Goal: Transaction & Acquisition: Purchase product/service

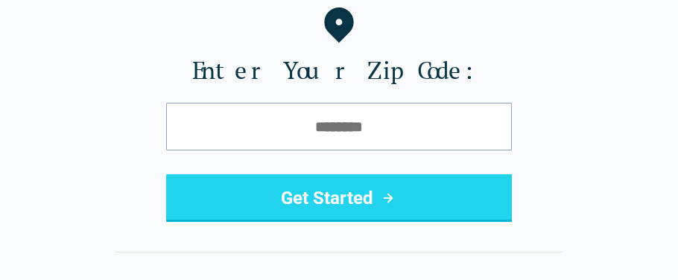
scroll to position [208, 0]
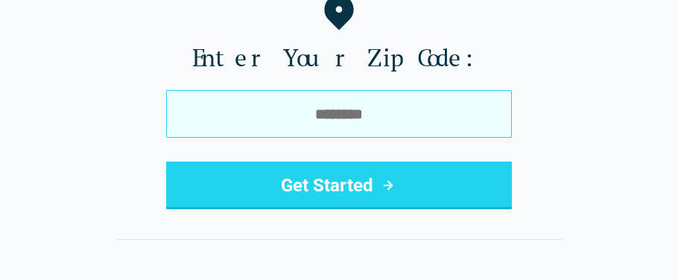
click at [296, 114] on input "tel" at bounding box center [338, 114] width 345 height 48
type input "*****"
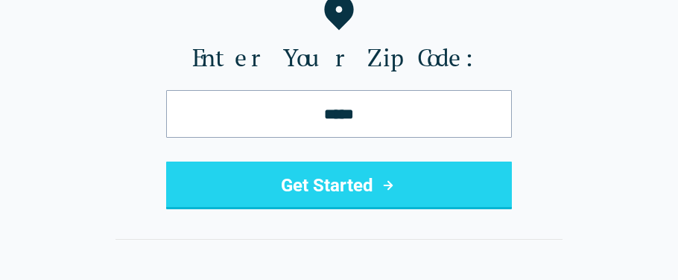
click at [313, 186] on button "Get Started" at bounding box center [338, 186] width 345 height 48
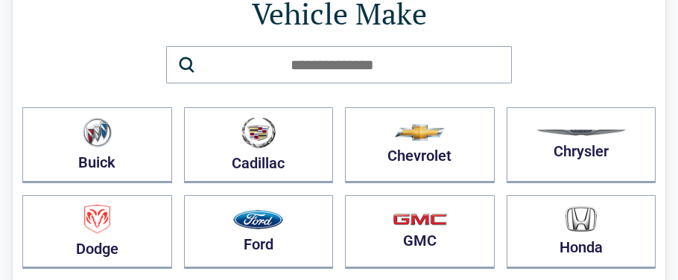
scroll to position [118, 0]
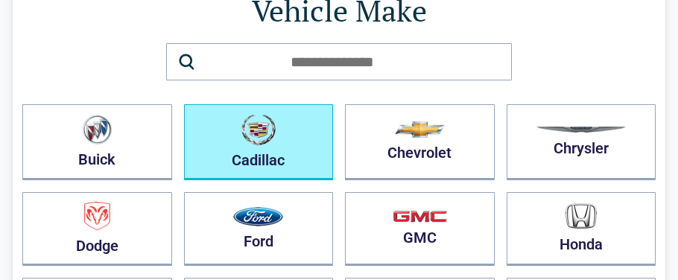
click at [275, 128] on img "button" at bounding box center [258, 129] width 34 height 31
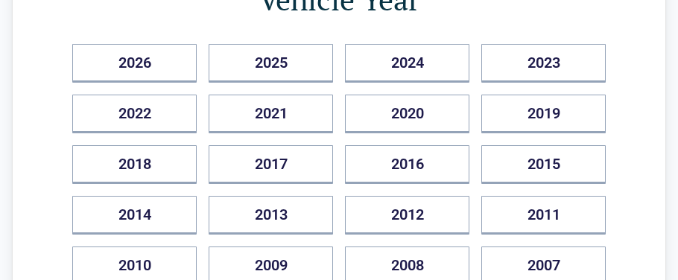
scroll to position [237, 0]
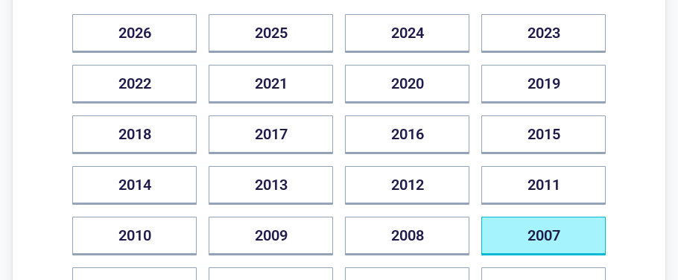
click at [554, 232] on button "2007" at bounding box center [543, 236] width 124 height 39
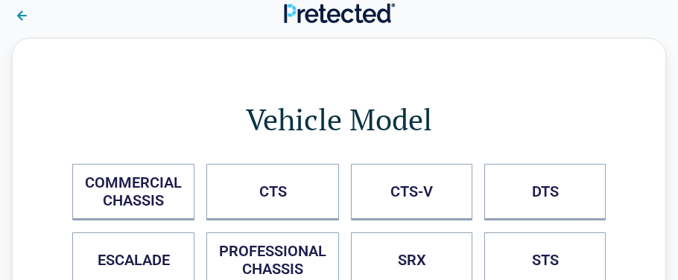
scroll to position [0, 0]
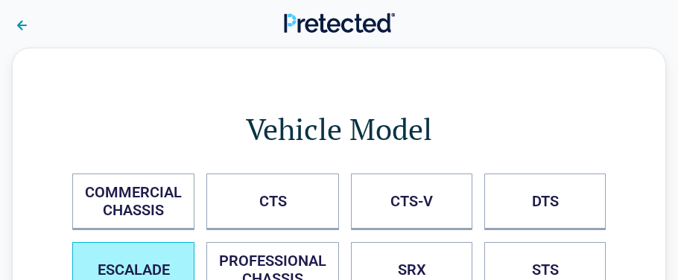
click at [124, 256] on button "ESCALADE" at bounding box center [133, 270] width 122 height 57
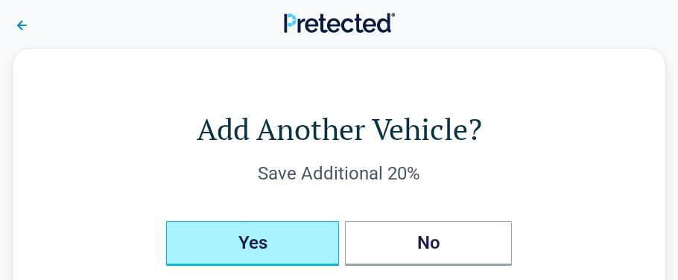
click at [274, 241] on button "Yes" at bounding box center [252, 243] width 173 height 45
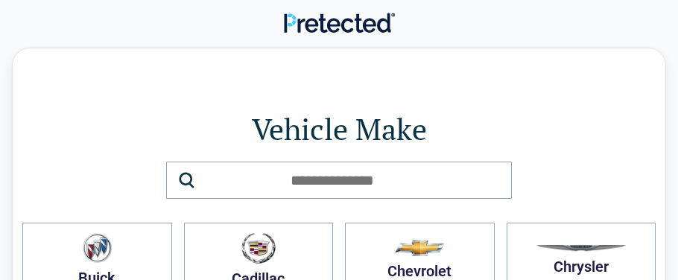
click at [421, 246] on img "button" at bounding box center [420, 248] width 50 height 16
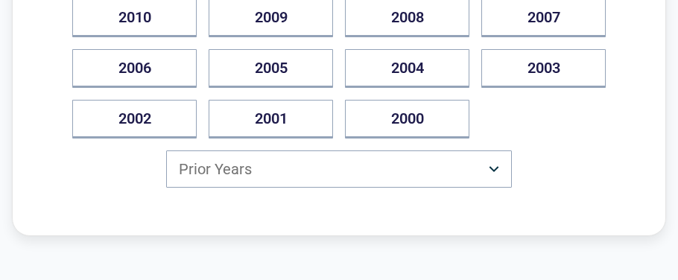
scroll to position [535, 0]
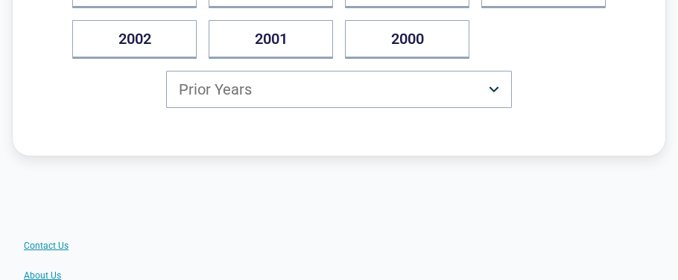
click at [496, 83] on html "Back Virginia Drivers Can Save Up to $500/year Vehicle Year 2026 2025 2024 2023…" at bounding box center [339, 198] width 678 height 1467
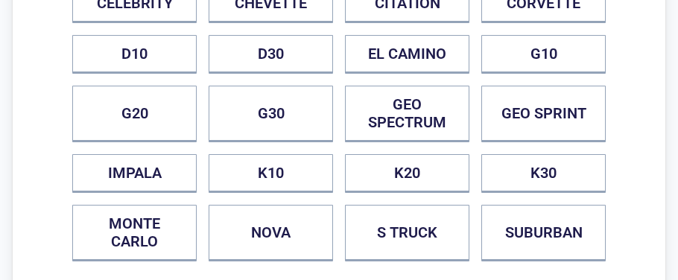
scroll to position [267, 0]
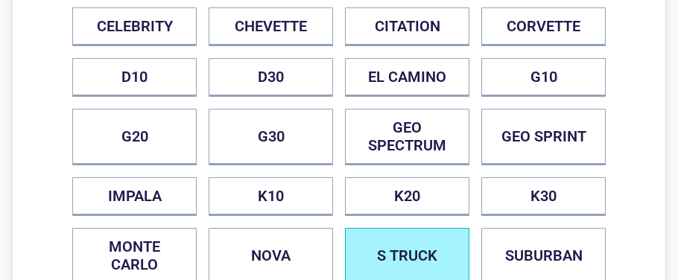
click at [407, 243] on TRUCK "S TRUCK" at bounding box center [407, 256] width 124 height 57
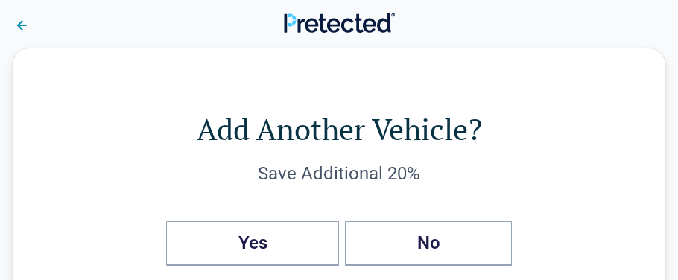
scroll to position [0, 0]
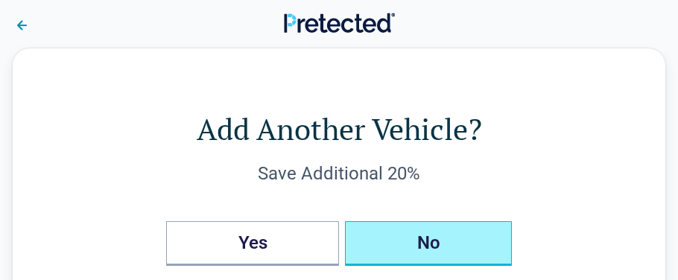
click at [433, 248] on button "No" at bounding box center [428, 243] width 167 height 45
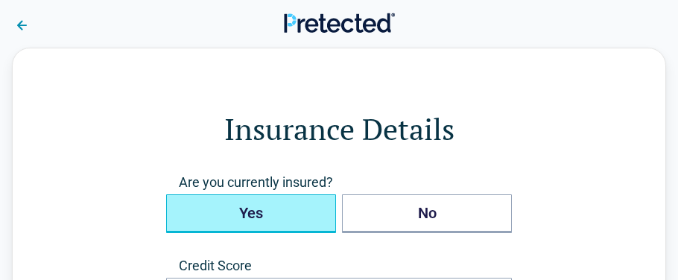
click at [232, 214] on button "Yes" at bounding box center [251, 213] width 170 height 39
type button "true"
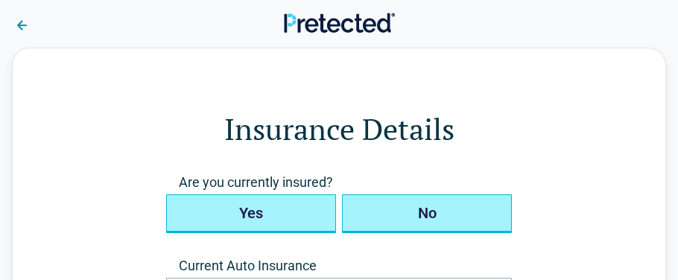
type button "false"
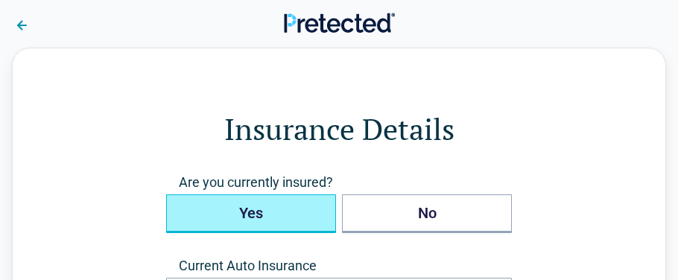
click at [607, 128] on div "**********" at bounding box center [339, 282] width 654 height 469
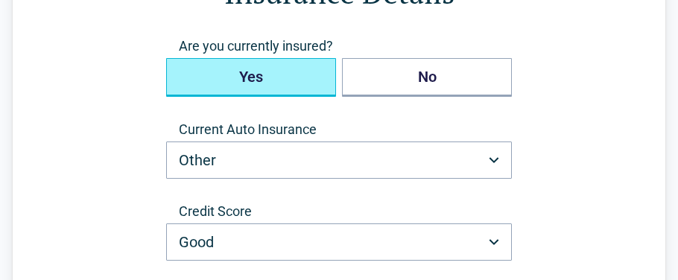
scroll to position [178, 0]
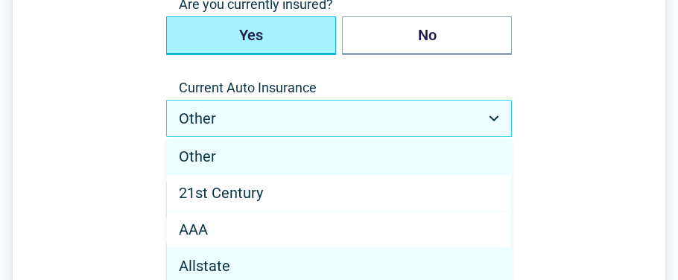
select select "********"
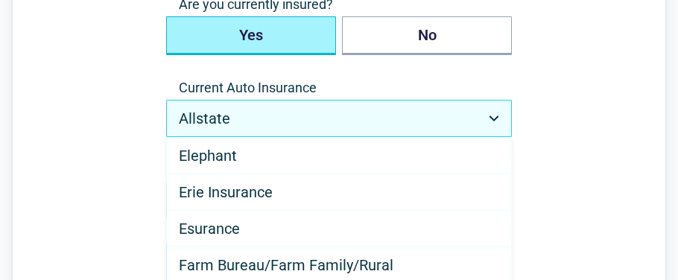
scroll to position [438, 0]
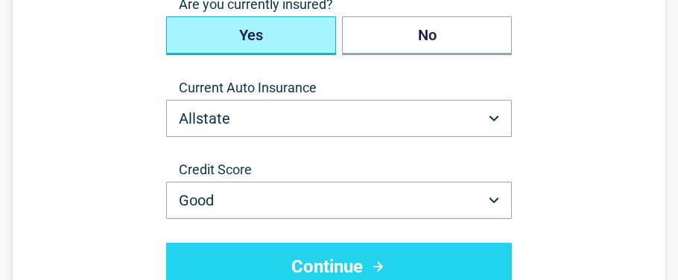
click at [388, 264] on button "Continue" at bounding box center [338, 267] width 345 height 48
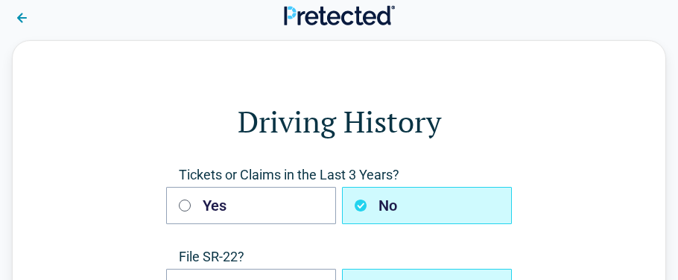
scroll to position [0, 0]
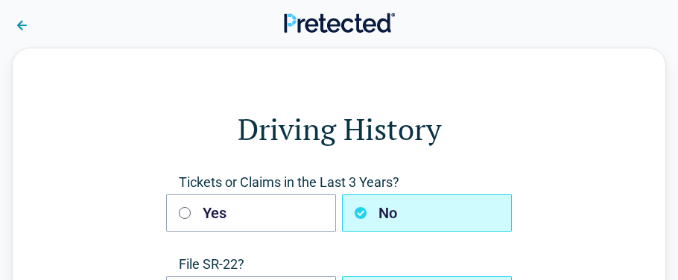
click at [605, 147] on h1 "Driving History" at bounding box center [338, 129] width 533 height 42
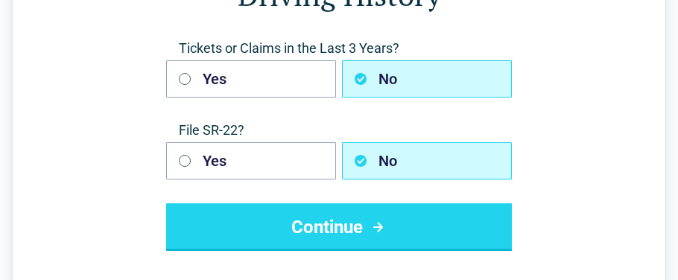
scroll to position [148, 0]
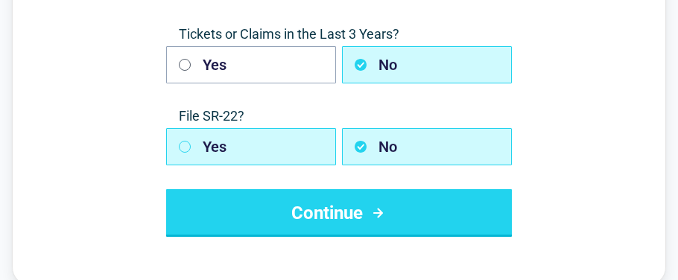
click at [200, 138] on button "Yes" at bounding box center [251, 146] width 170 height 37
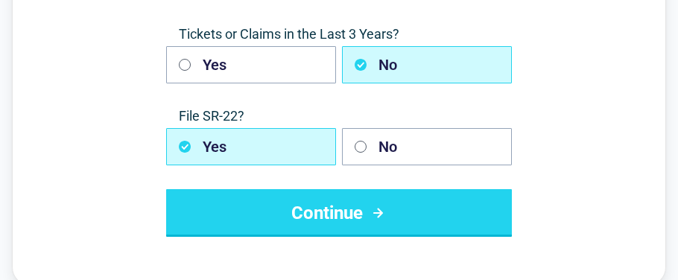
click at [322, 214] on button "Continue" at bounding box center [338, 213] width 345 height 48
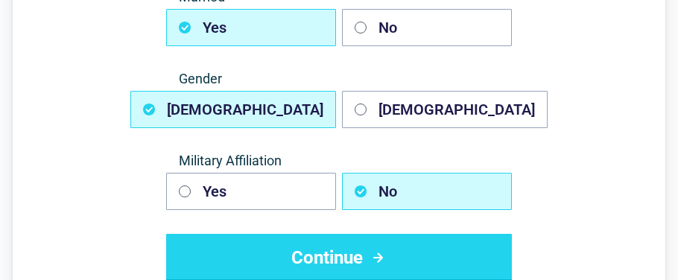
scroll to position [327, 0]
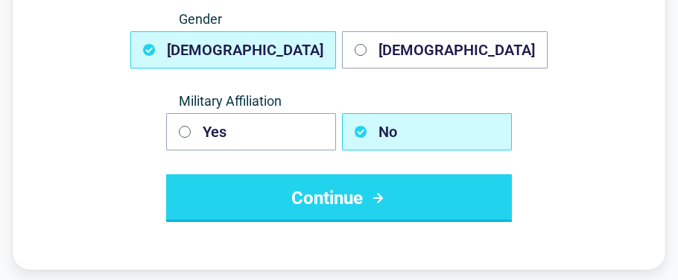
click at [379, 200] on icon "submit" at bounding box center [378, 198] width 19 height 18
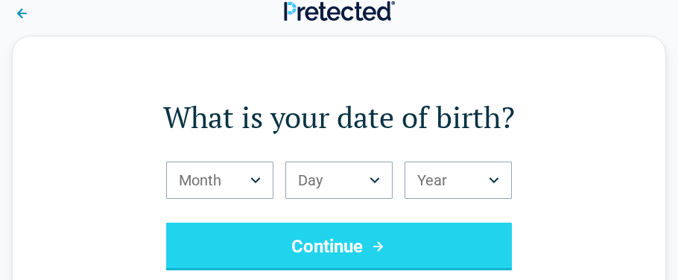
scroll to position [0, 0]
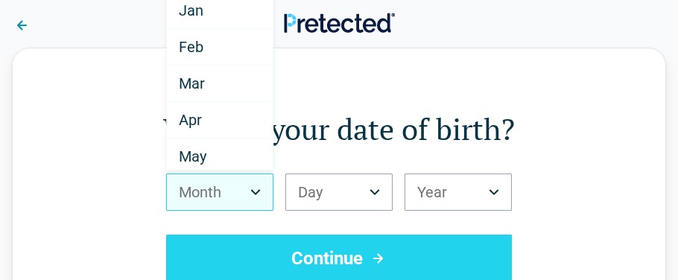
scroll to position [155, 0]
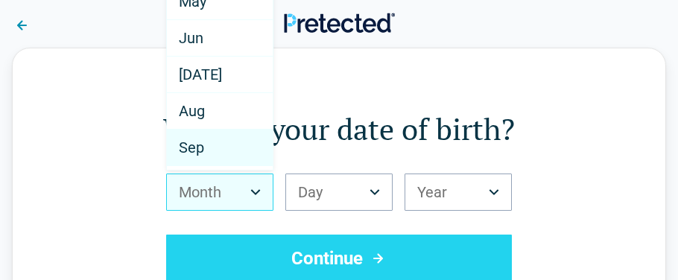
select select "*"
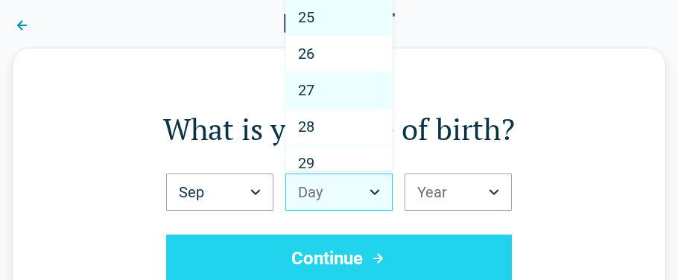
scroll to position [833, 0]
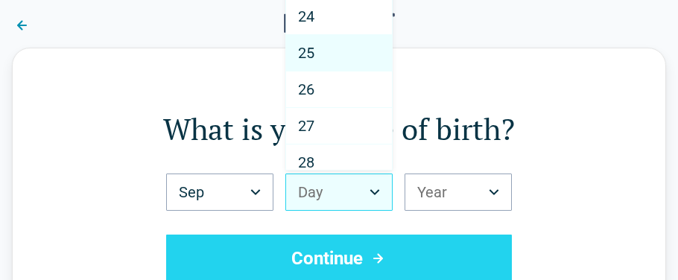
select select "**"
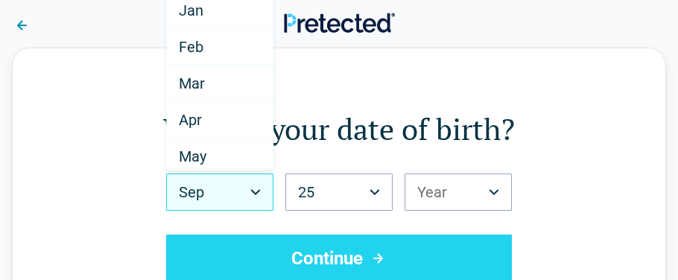
scroll to position [148, 0]
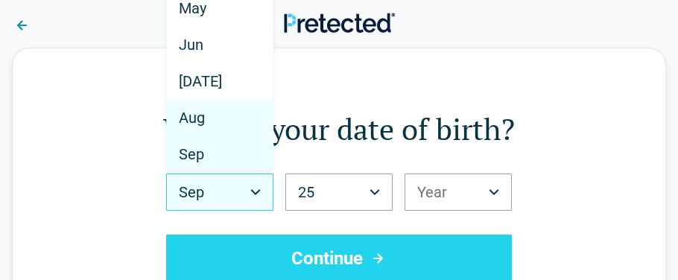
select select "*"
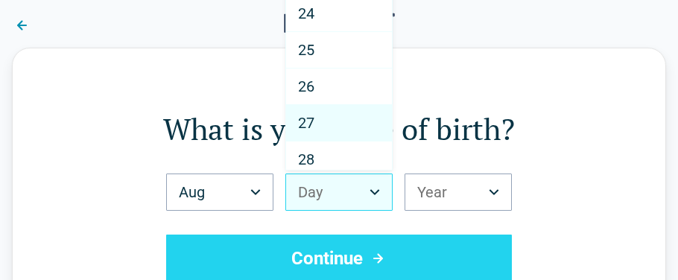
scroll to position [945, 0]
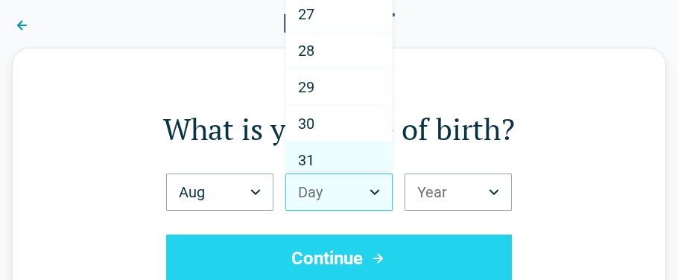
select select "**"
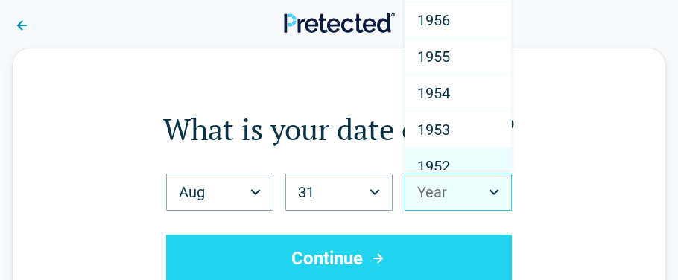
scroll to position [1923, 0]
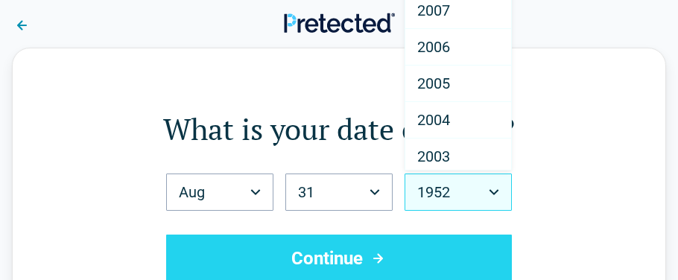
scroll to position [1851, 0]
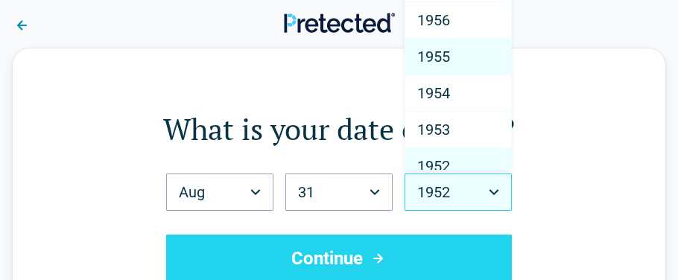
select select "****"
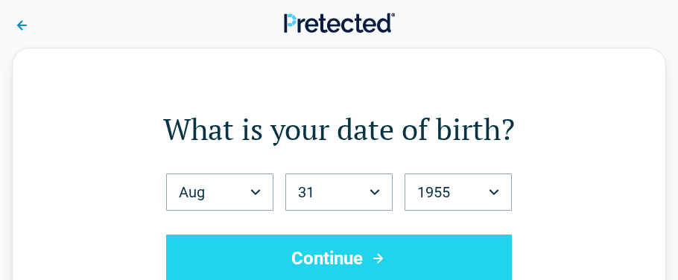
click at [408, 256] on button "Continue" at bounding box center [338, 259] width 345 height 48
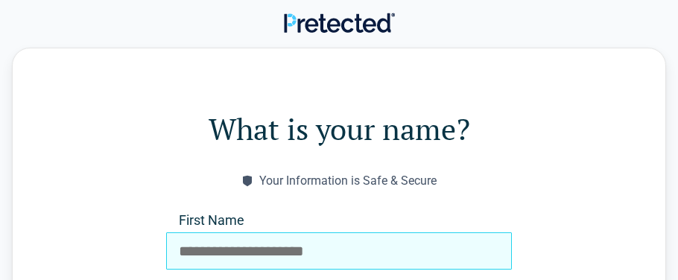
click at [372, 255] on input "First Name" at bounding box center [338, 250] width 345 height 37
type input "*"
type input "******"
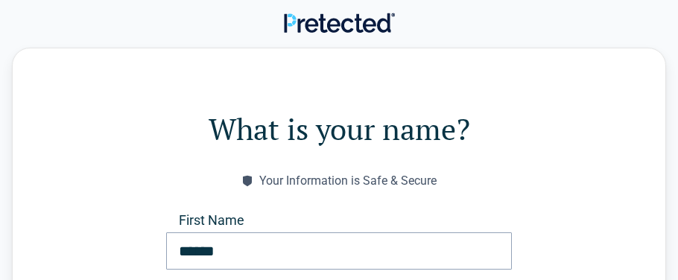
click at [607, 182] on div "What is your name? Your Information is Safe & Secure First Name ****** Last Nam…" at bounding box center [339, 260] width 654 height 424
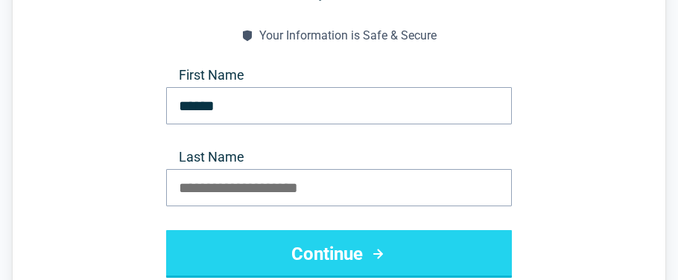
scroll to position [148, 0]
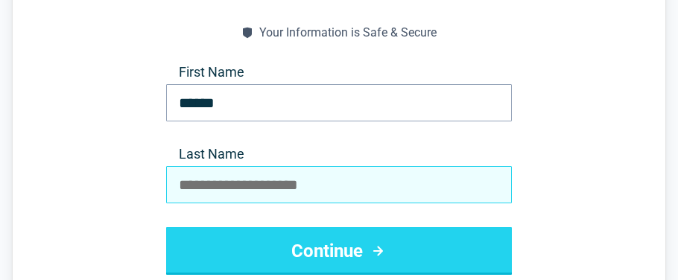
click at [317, 188] on input "Last Name" at bounding box center [338, 184] width 345 height 37
type input "******"
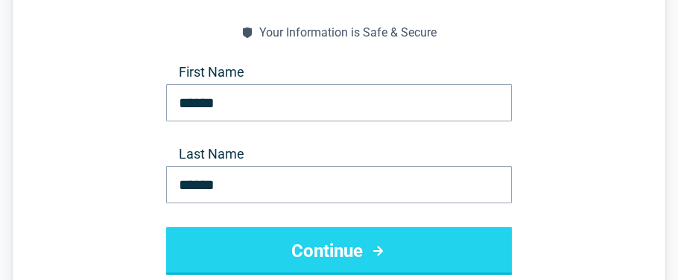
click at [334, 246] on button "Continue" at bounding box center [338, 251] width 345 height 48
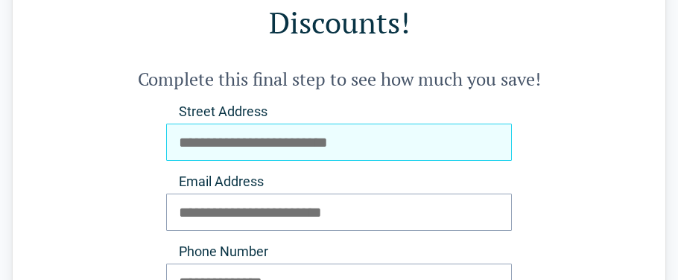
click at [244, 145] on input "Street Address" at bounding box center [338, 142] width 345 height 37
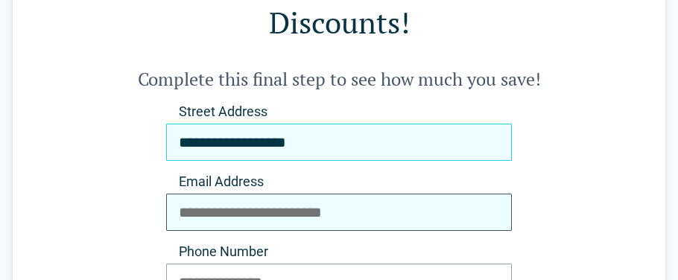
type input "**********"
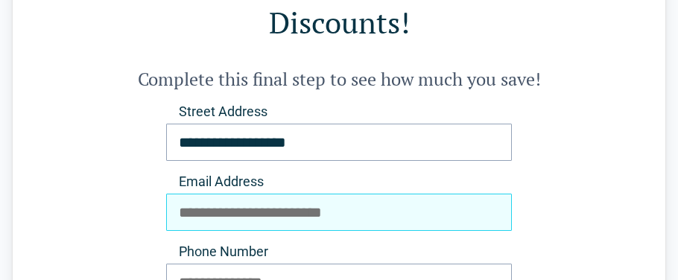
click at [208, 211] on input "Email Address" at bounding box center [338, 212] width 345 height 37
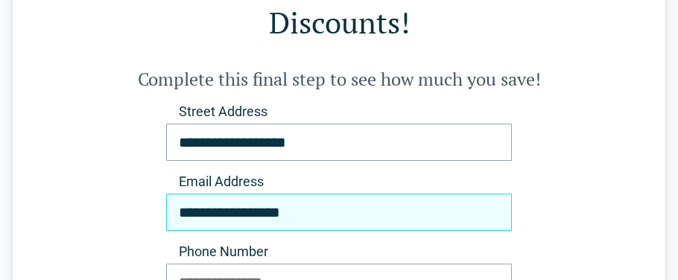
type input "**********"
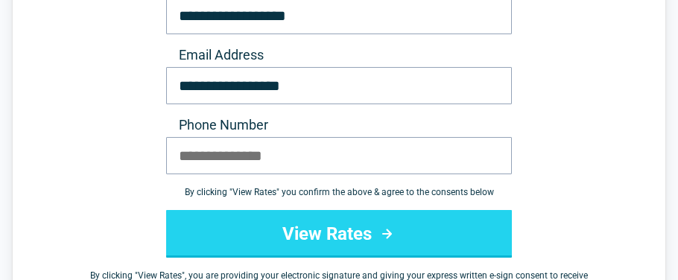
scroll to position [297, 0]
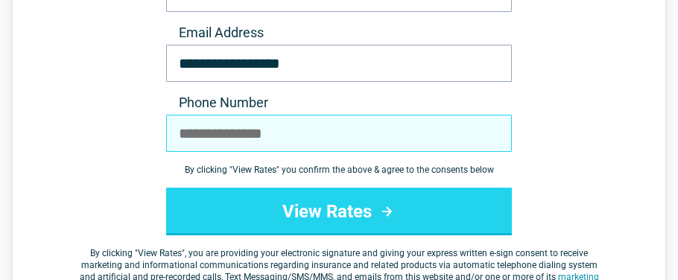
click at [193, 125] on input "Phone Number" at bounding box center [338, 133] width 345 height 37
type input "**********"
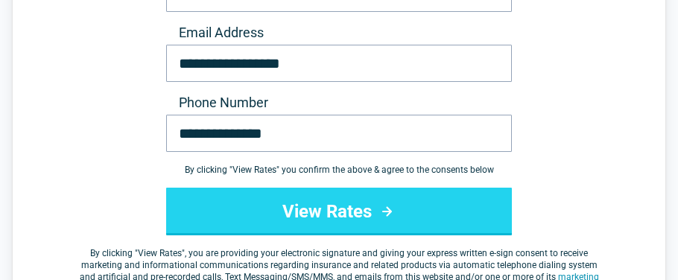
click at [407, 197] on button "View Rates" at bounding box center [338, 212] width 345 height 48
